Goal: Information Seeking & Learning: Check status

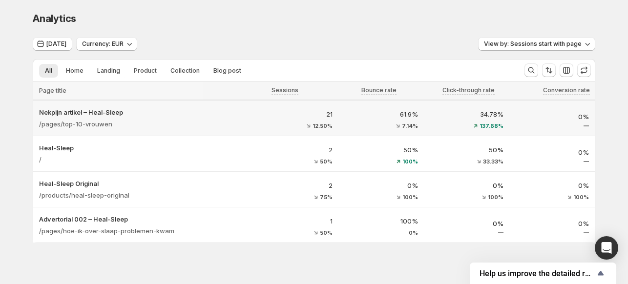
click at [154, 121] on div "/pages/top-10-vrouwen" at bounding box center [143, 124] width 208 height 14
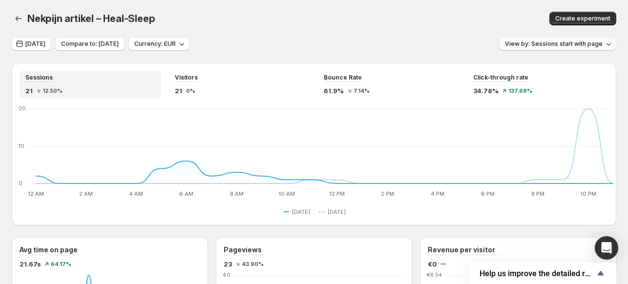
click at [575, 47] on span "View by: Sessions start with page" at bounding box center [554, 44] width 98 height 8
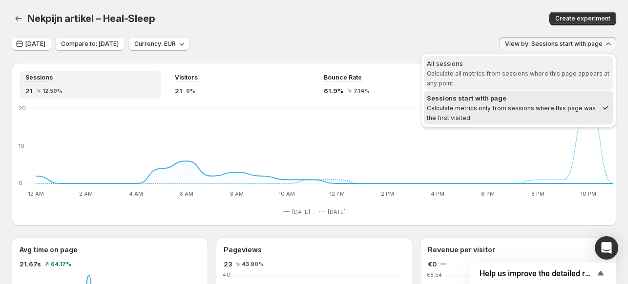
click at [534, 67] on div "All sessions" at bounding box center [519, 64] width 184 height 10
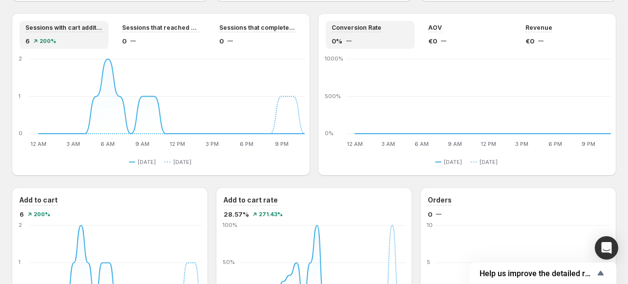
scroll to position [665, 0]
